Goal: Information Seeking & Learning: Check status

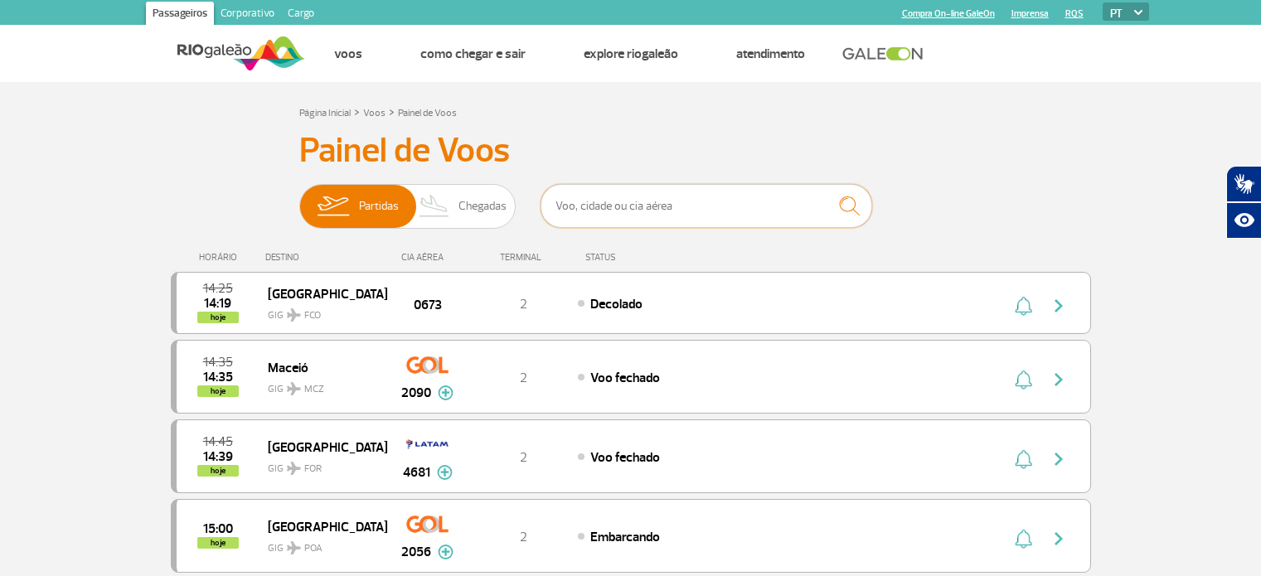
click at [647, 212] on input "text" at bounding box center [707, 206] width 332 height 44
click at [648, 206] on input "text" at bounding box center [707, 206] width 332 height 44
paste input ") KL 9375 Q 18:15 20:10"
click at [667, 201] on input ") KL 9375 Q 18:15 20:10" at bounding box center [707, 206] width 332 height 44
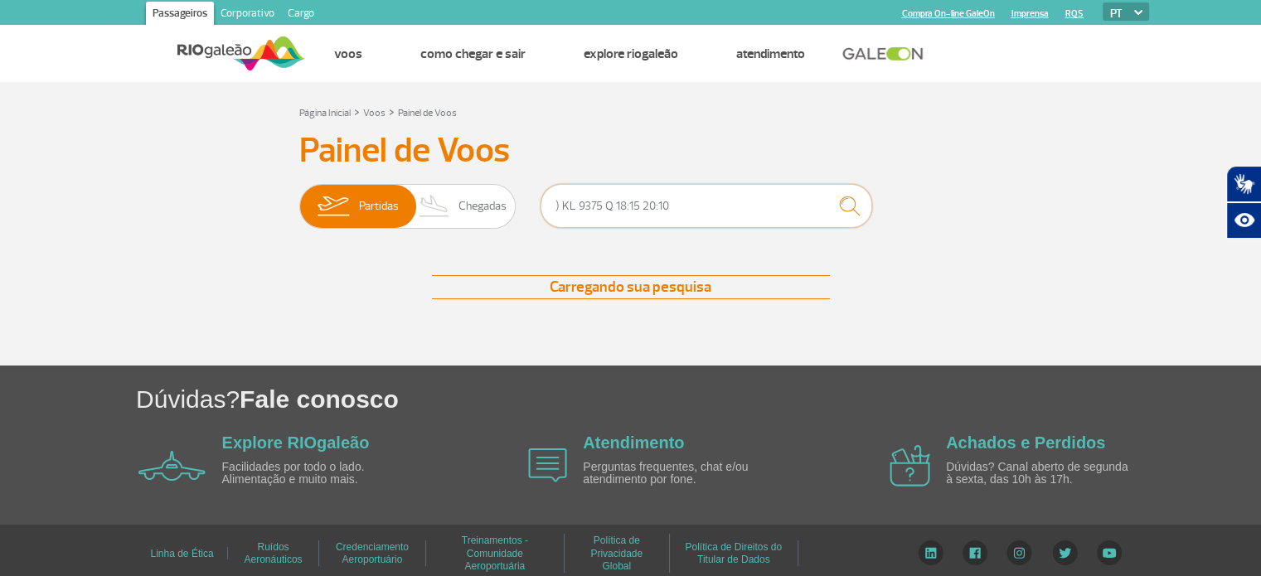
click at [627, 214] on input ") KL 9375 Q 18:15 20:10" at bounding box center [707, 206] width 332 height 44
click at [561, 202] on input ") KL 9375 Q 18:15 20:10" at bounding box center [707, 206] width 332 height 44
click at [705, 201] on input "KL 9375 Q 18:15 20:10" at bounding box center [707, 206] width 332 height 44
click at [850, 201] on img "submit" at bounding box center [850, 206] width 36 height 34
click at [565, 206] on input "KL 9375" at bounding box center [707, 206] width 332 height 44
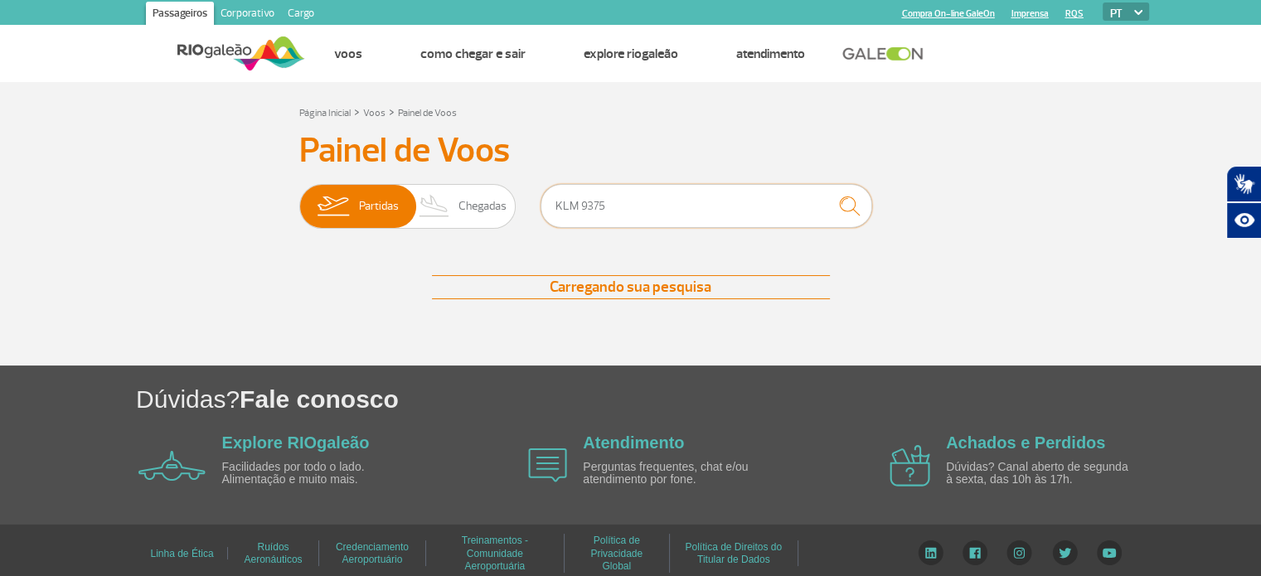
type input "KLM 9375"
click at [471, 211] on span "Chegadas" at bounding box center [482, 206] width 48 height 43
click at [299, 198] on input "Partidas Chegadas" at bounding box center [299, 198] width 0 height 0
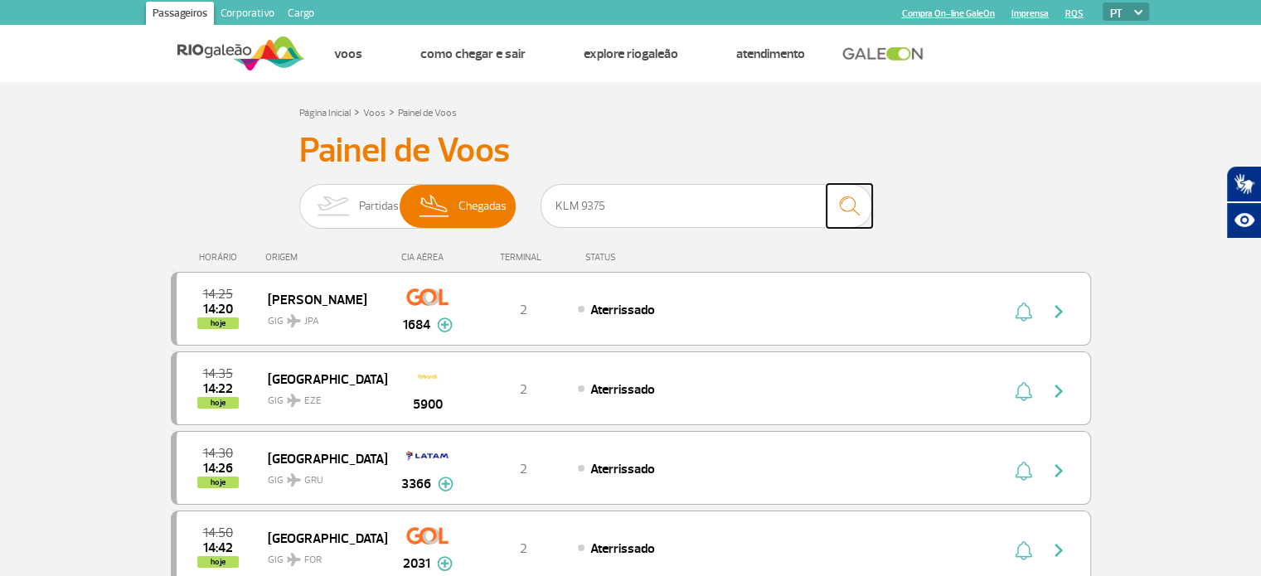
click at [837, 206] on img "submit" at bounding box center [850, 206] width 36 height 34
